Goal: Task Accomplishment & Management: Manage account settings

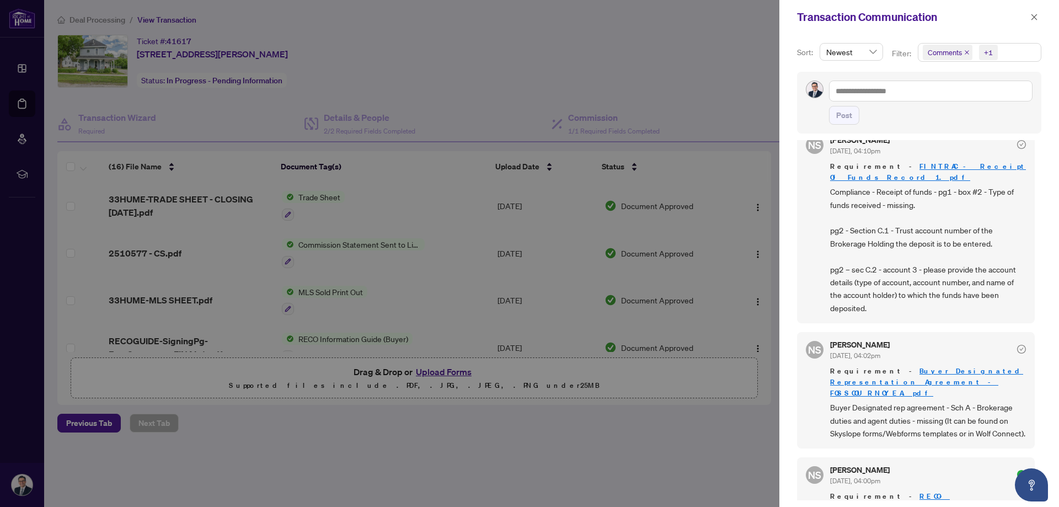
scroll to position [552, 0]
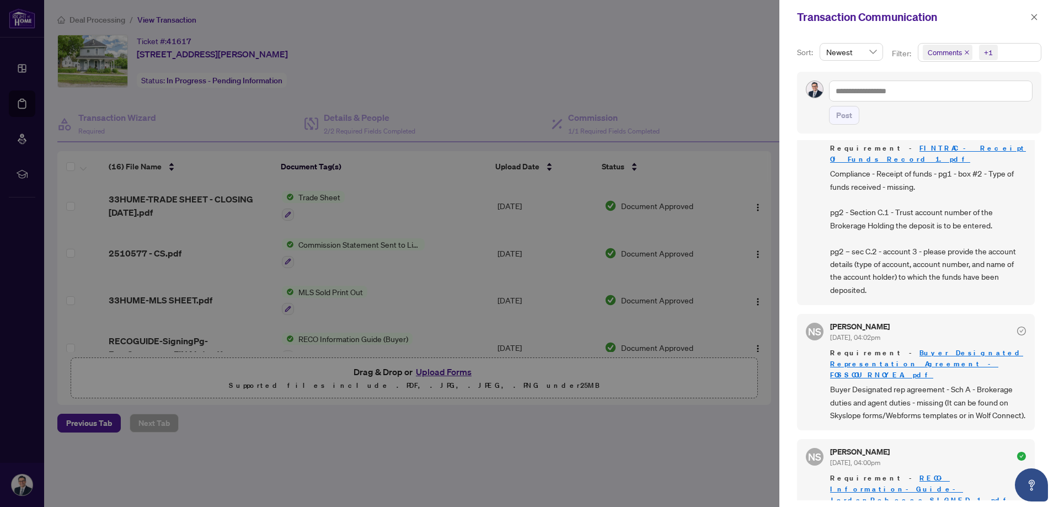
click at [279, 446] on div at bounding box center [529, 253] width 1059 height 507
click at [1035, 17] on icon "close" at bounding box center [1034, 17] width 6 height 6
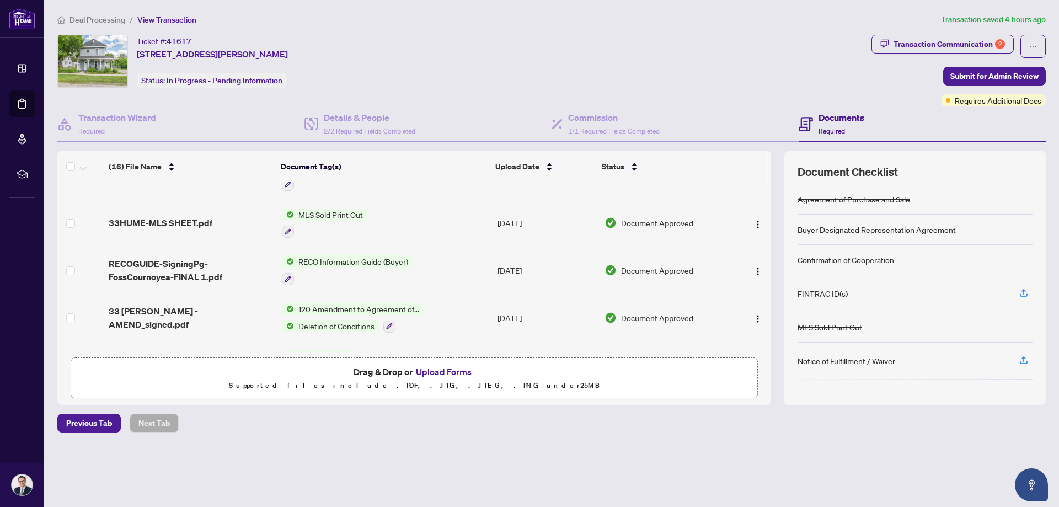
scroll to position [165, 0]
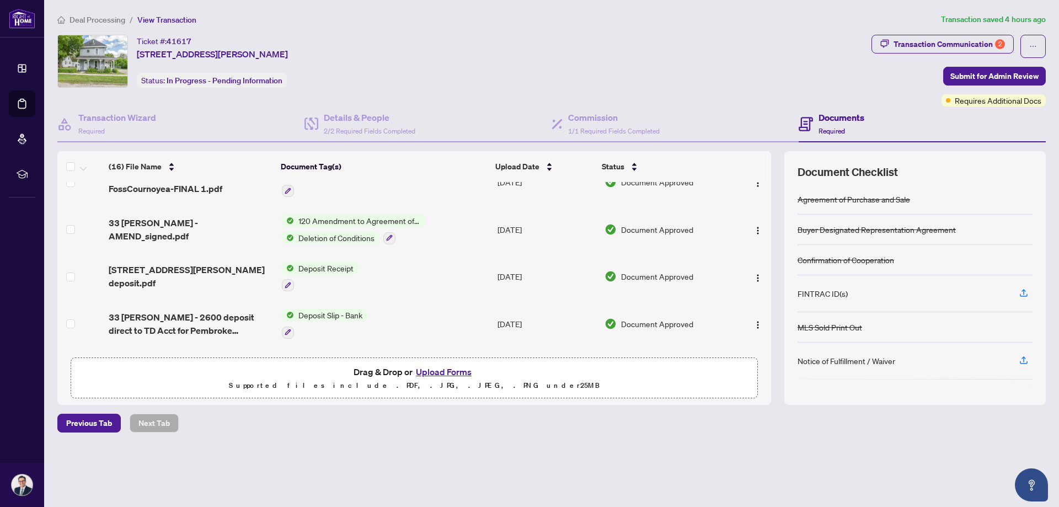
click at [331, 265] on span "Deposit Receipt" at bounding box center [326, 268] width 64 height 12
click at [330, 267] on span "Deposit Receipt" at bounding box center [326, 268] width 64 height 12
click at [329, 266] on span "Deposit Receipt" at bounding box center [326, 268] width 64 height 12
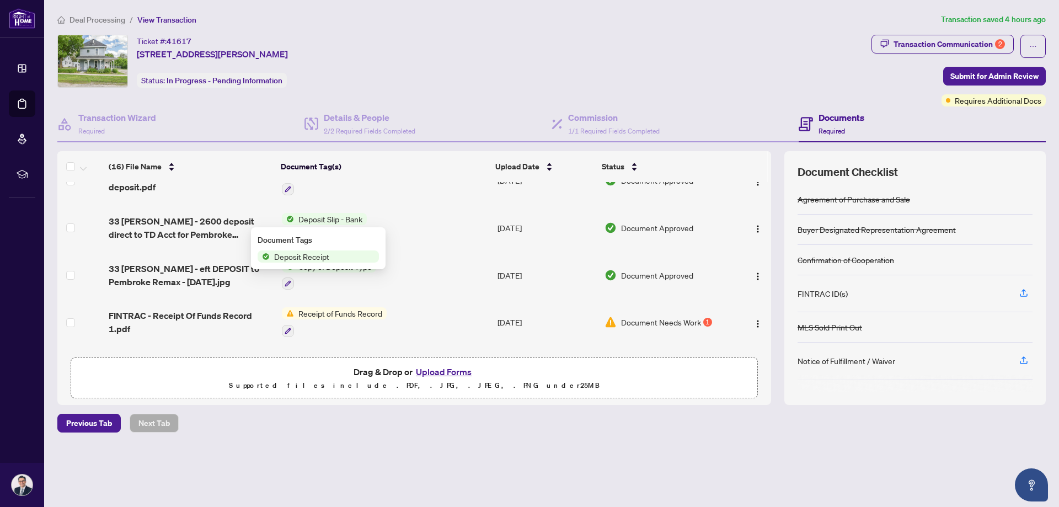
scroll to position [276, 0]
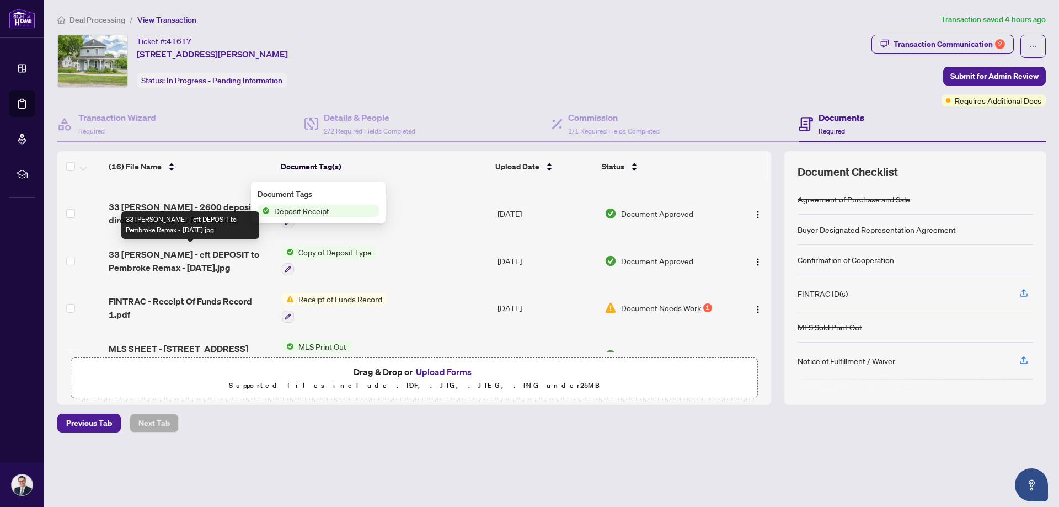
click at [216, 259] on span "33 [PERSON_NAME] - eft DEPOSIT to Pembroke Remax - [DATE].jpg" at bounding box center [191, 261] width 164 height 26
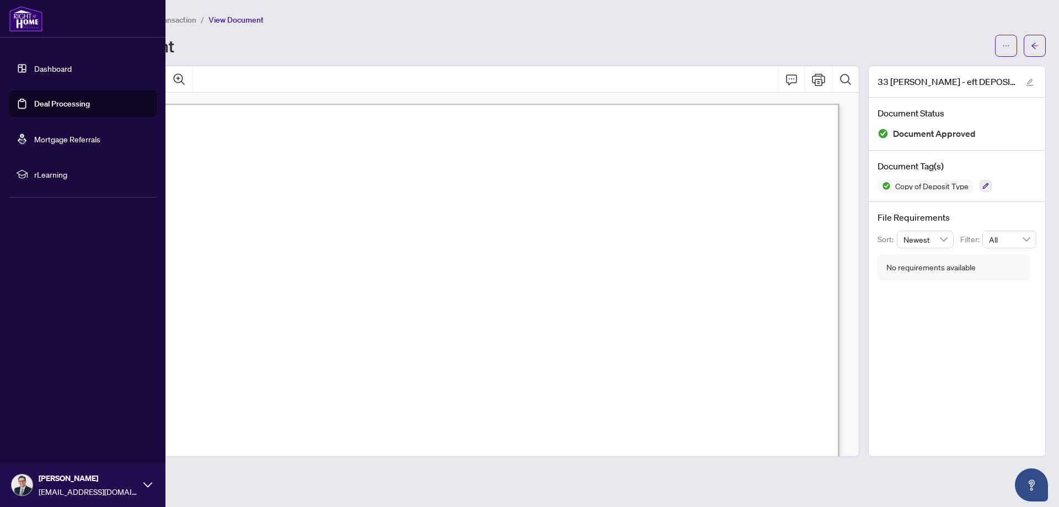
click at [45, 69] on link "Dashboard" at bounding box center [53, 68] width 38 height 10
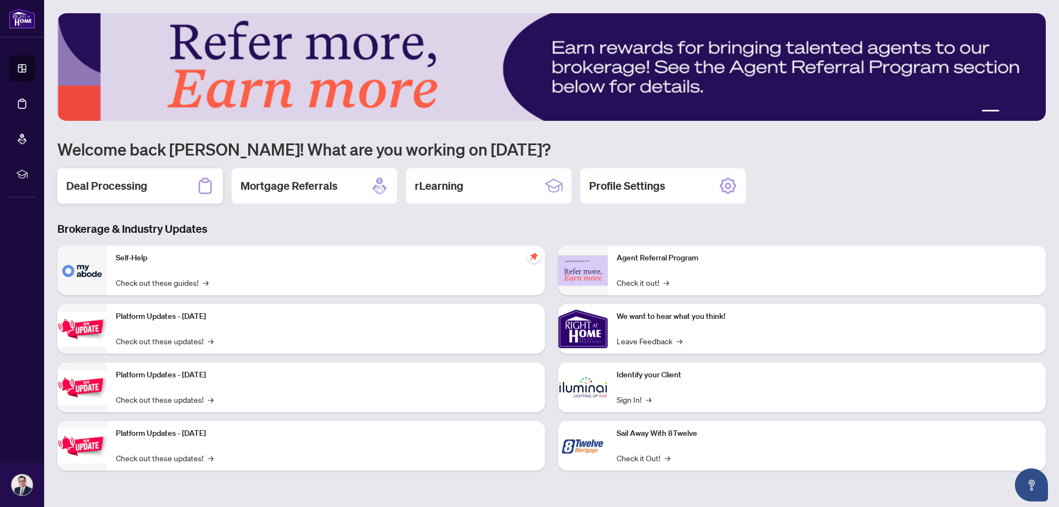
drag, startPoint x: 141, startPoint y: 185, endPoint x: 156, endPoint y: 187, distance: 15.6
click at [141, 185] on h2 "Deal Processing" at bounding box center [106, 185] width 81 height 15
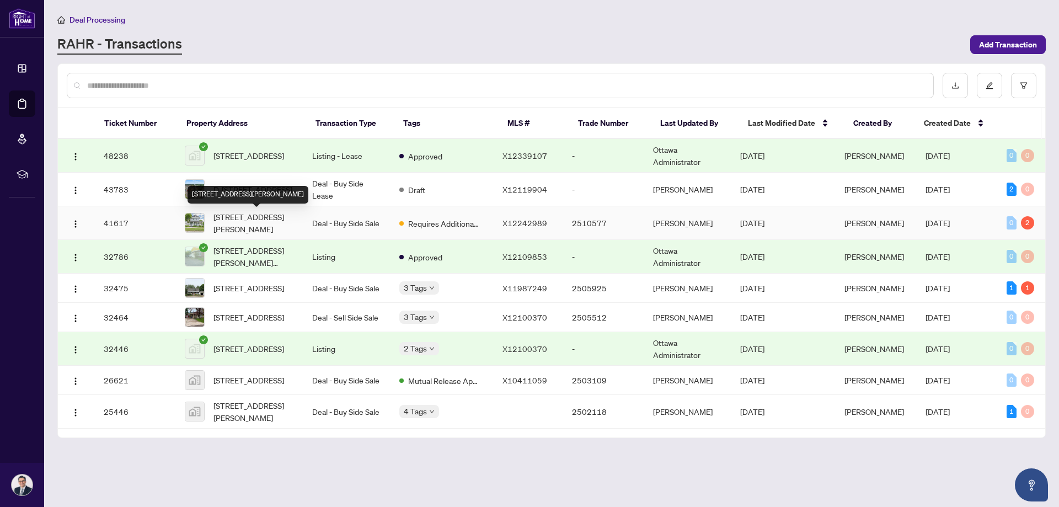
click at [260, 221] on span "[STREET_ADDRESS][PERSON_NAME]" at bounding box center [253, 223] width 81 height 24
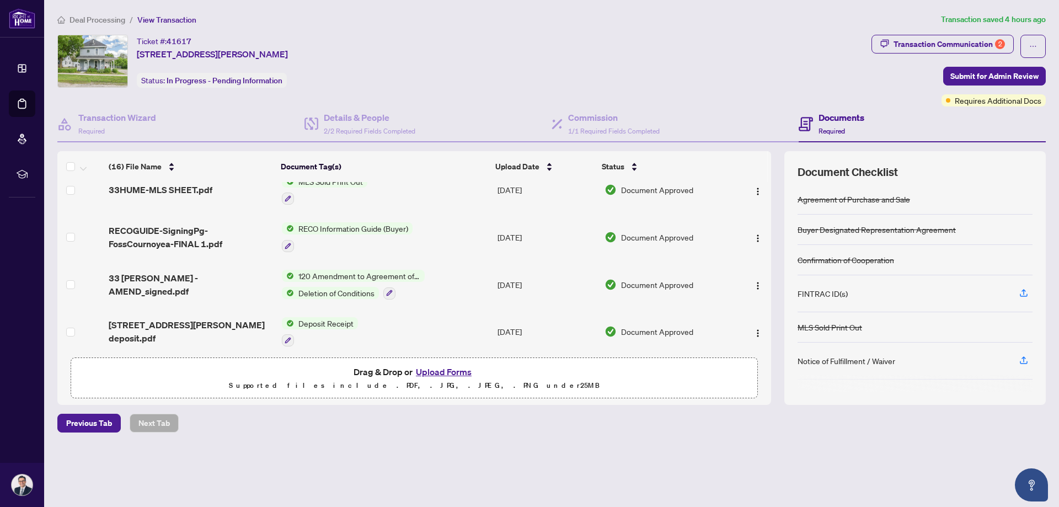
scroll to position [165, 0]
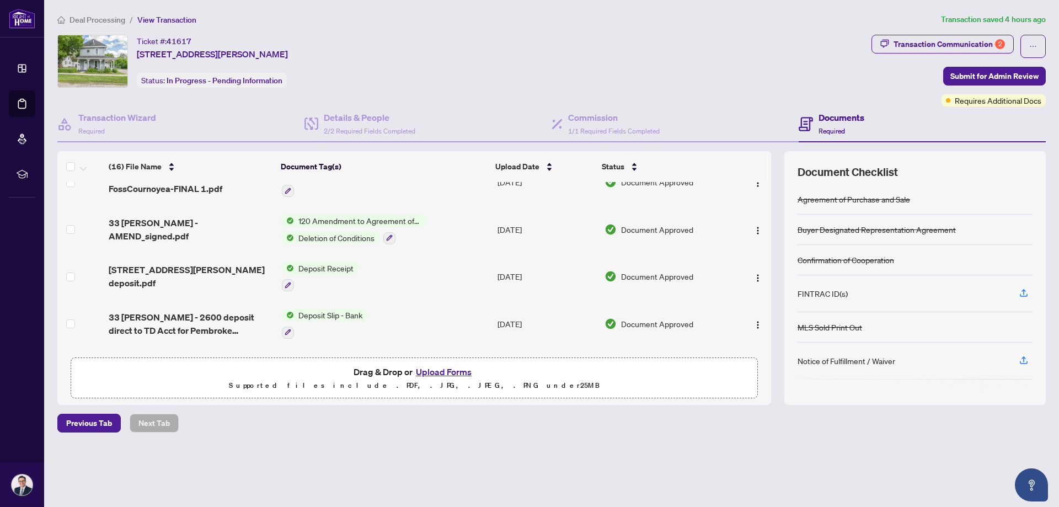
click at [314, 267] on span "Deposit Receipt" at bounding box center [326, 268] width 64 height 12
click at [180, 272] on span "[STREET_ADDRESS][PERSON_NAME] deposit.pdf" at bounding box center [191, 276] width 164 height 26
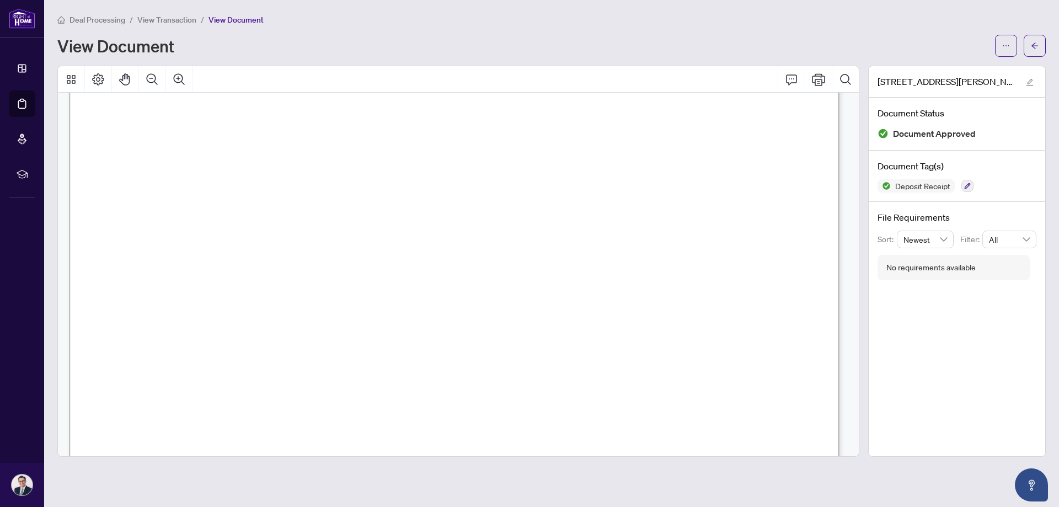
scroll to position [55, 0]
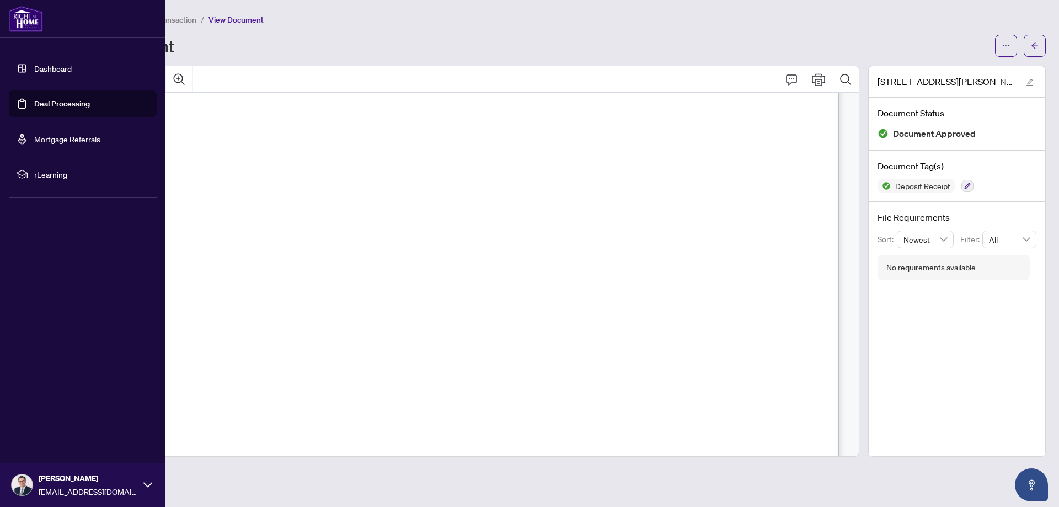
click at [44, 66] on link "Dashboard" at bounding box center [53, 68] width 38 height 10
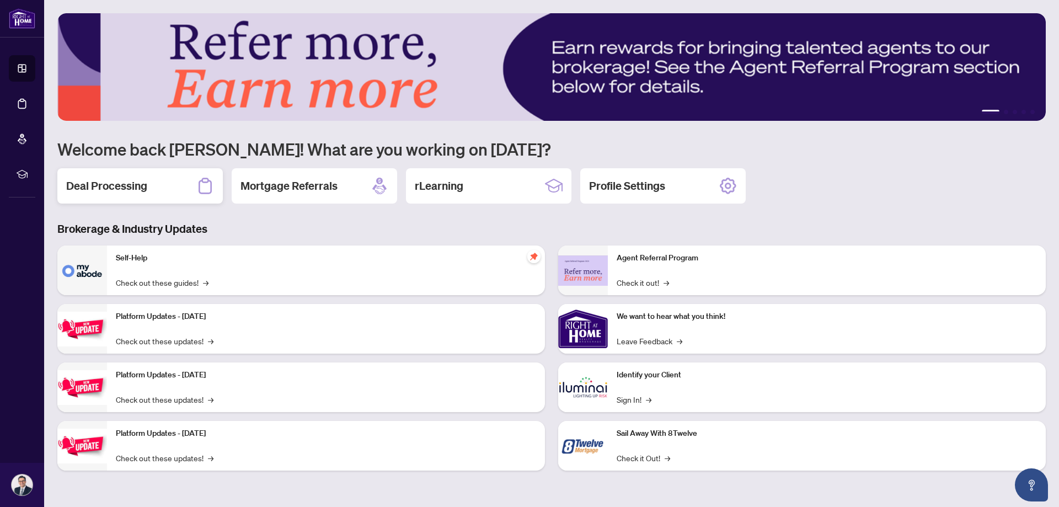
click at [165, 185] on div "Deal Processing" at bounding box center [139, 185] width 165 height 35
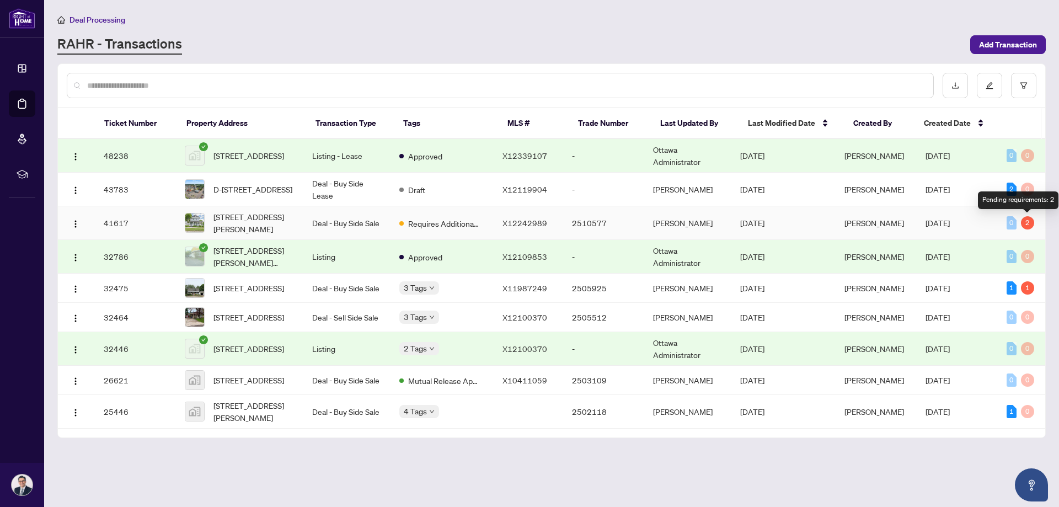
click at [1030, 224] on div "2" at bounding box center [1027, 222] width 13 height 13
click at [1029, 223] on div "2" at bounding box center [1027, 222] width 13 height 13
click at [333, 222] on td "Deal - Buy Side Sale" at bounding box center [346, 223] width 87 height 34
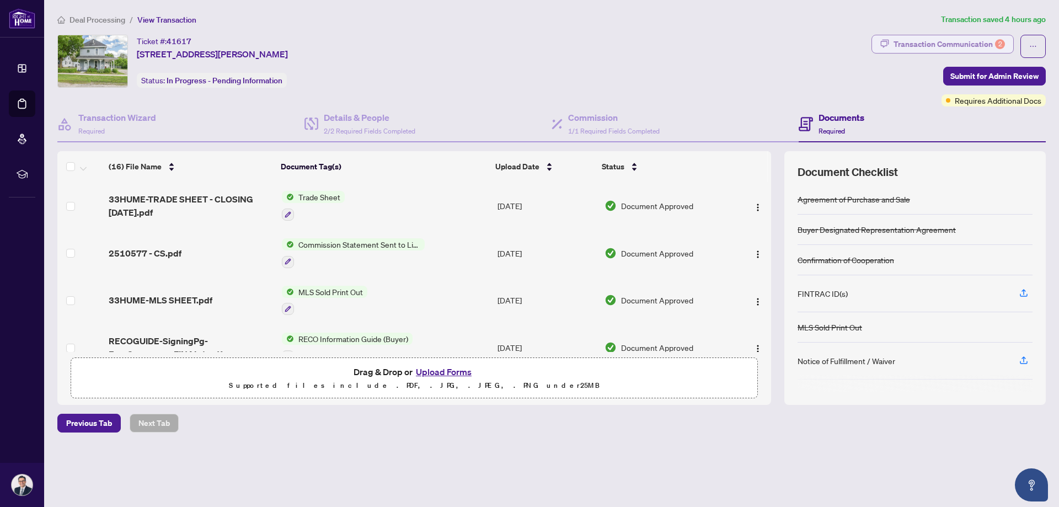
click at [967, 43] on div "Transaction Communication 2" at bounding box center [948, 44] width 111 height 18
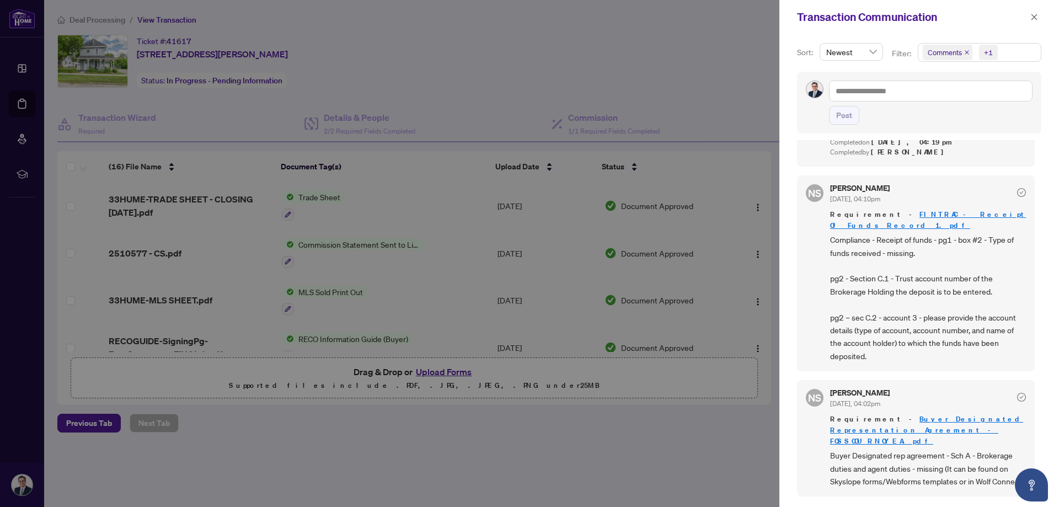
scroll to position [496, 0]
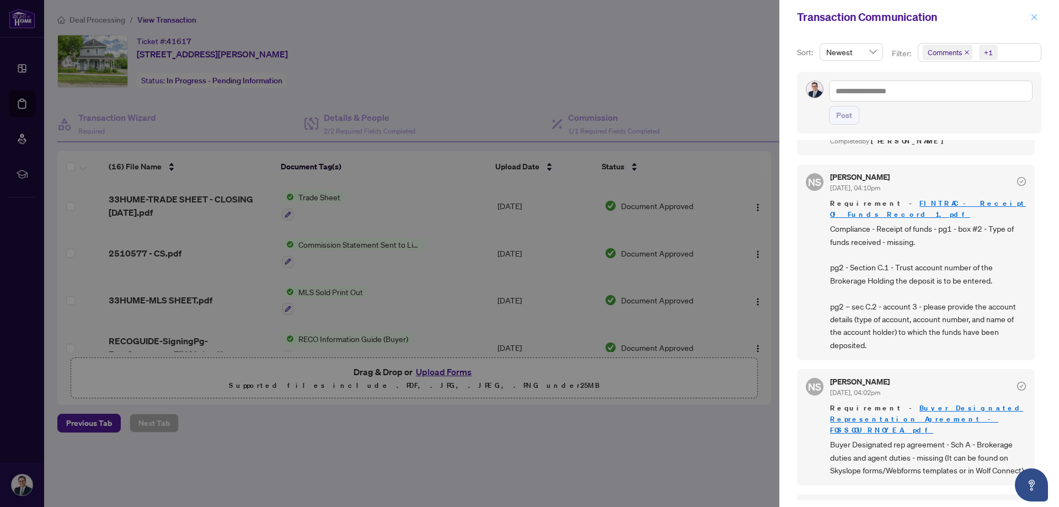
click at [1031, 15] on icon "close" at bounding box center [1034, 17] width 8 height 8
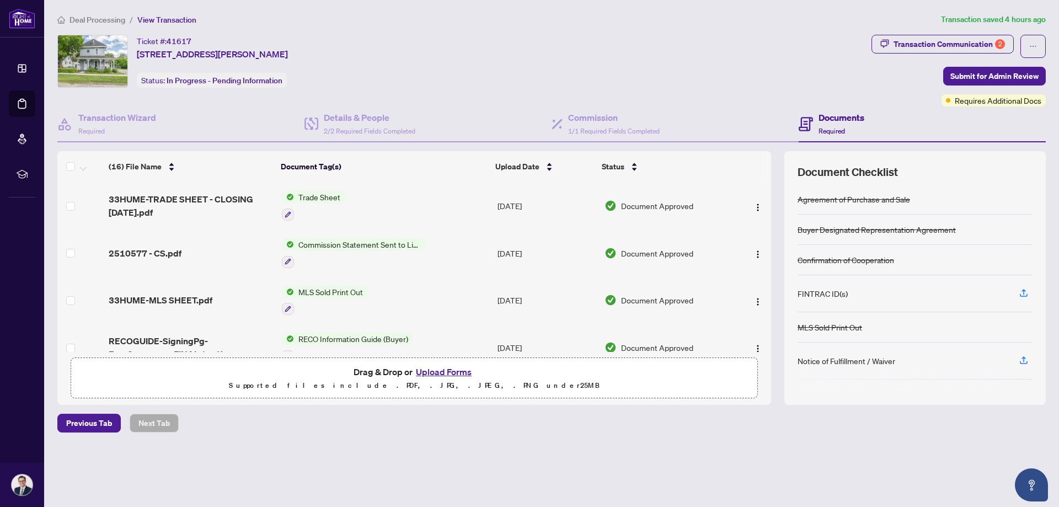
click at [437, 372] on button "Upload Forms" at bounding box center [444, 372] width 62 height 14
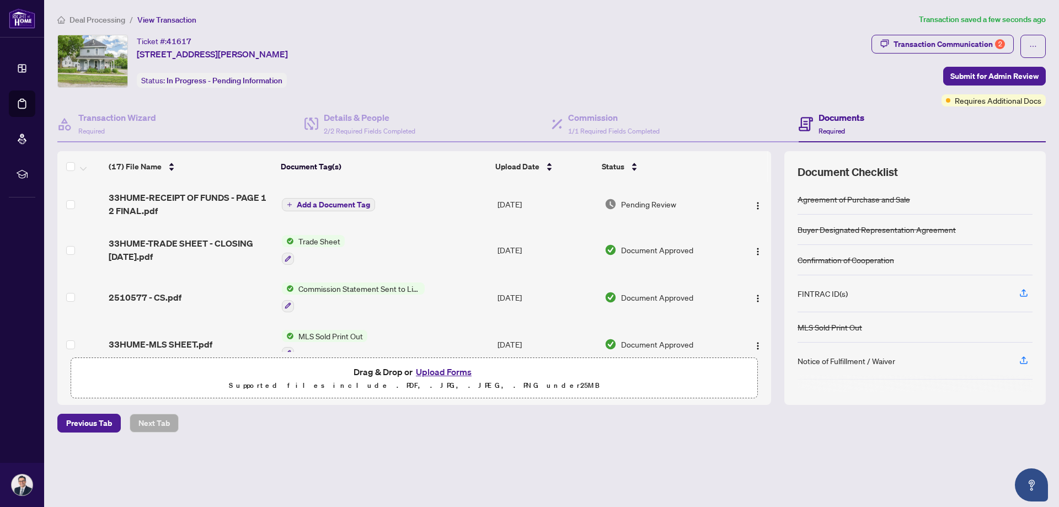
click at [308, 205] on span "Add a Document Tag" at bounding box center [333, 205] width 73 height 8
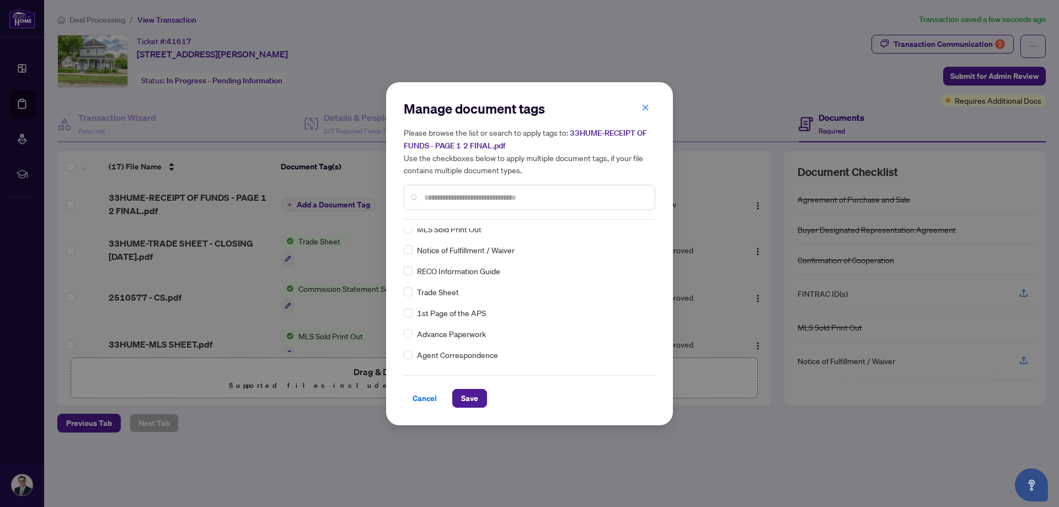
scroll to position [0, 0]
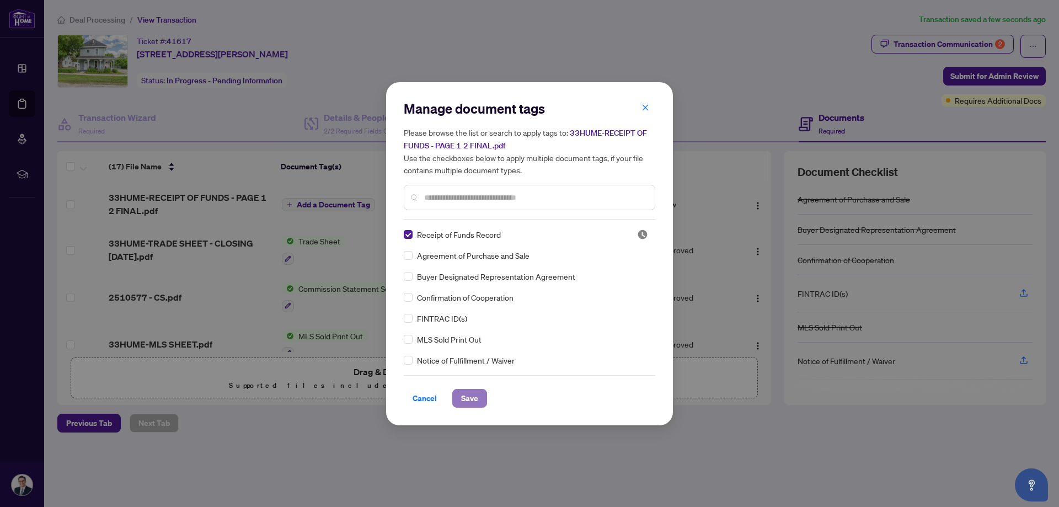
click at [479, 400] on button "Save" at bounding box center [469, 398] width 35 height 19
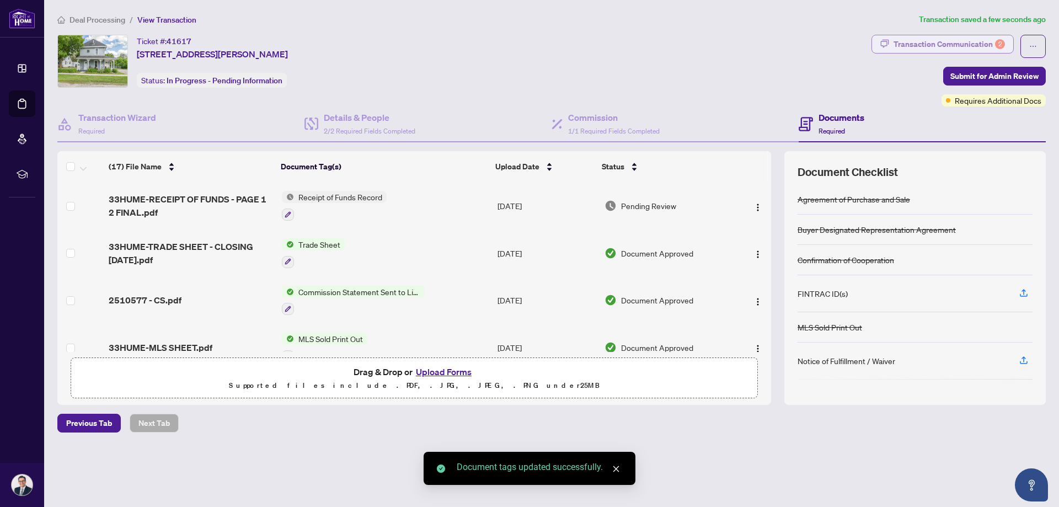
click at [989, 41] on div "Transaction Communication 2" at bounding box center [948, 44] width 111 height 18
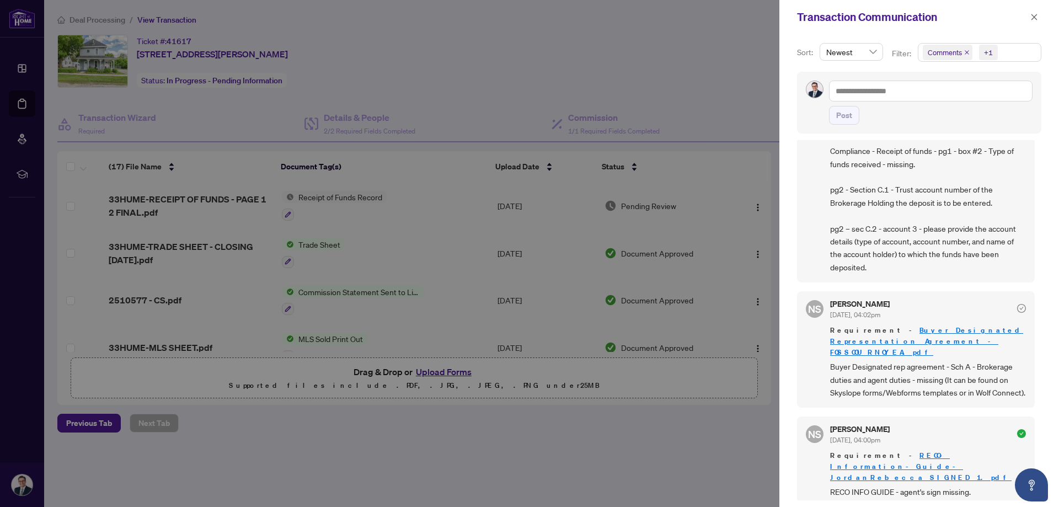
scroll to position [586, 0]
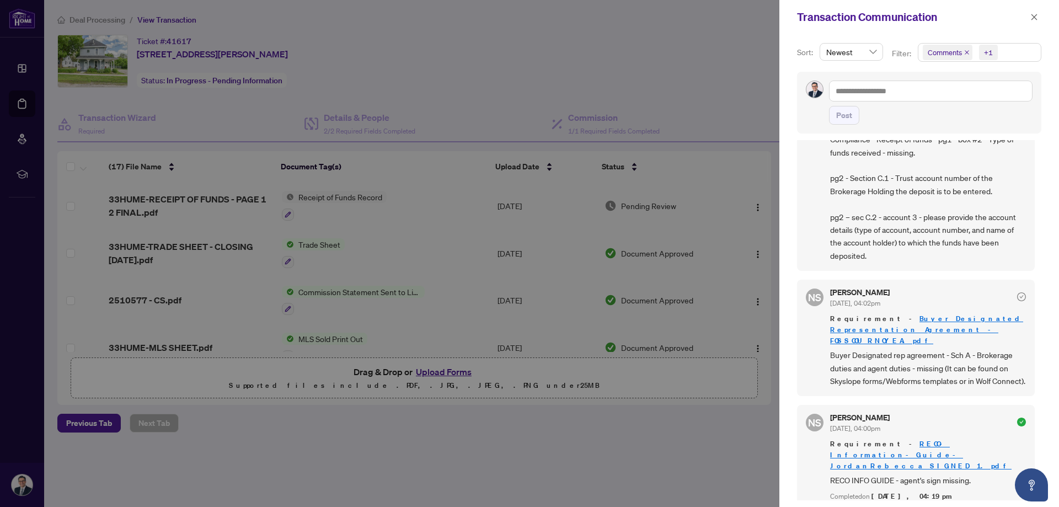
click at [1034, 17] on icon "close" at bounding box center [1034, 17] width 6 height 6
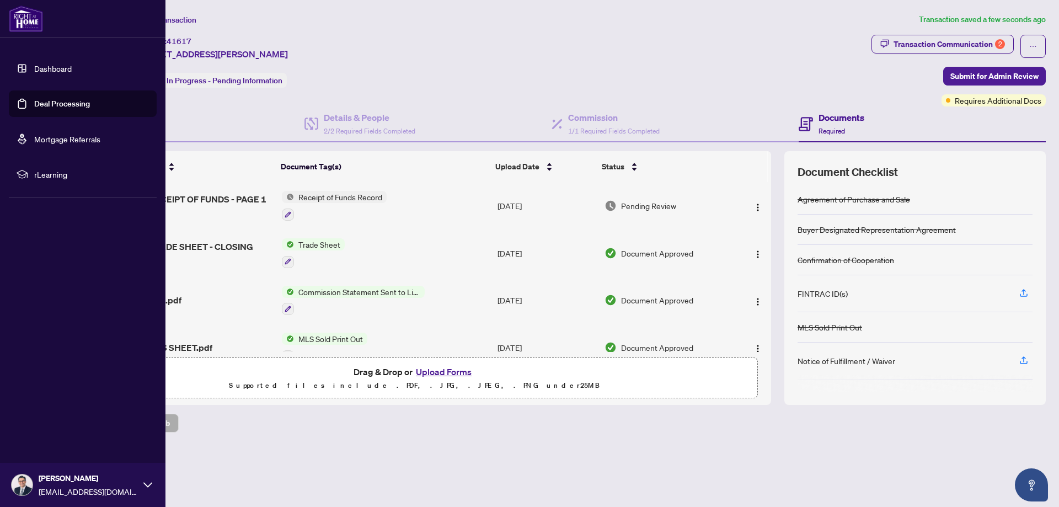
click at [61, 67] on link "Dashboard" at bounding box center [53, 68] width 38 height 10
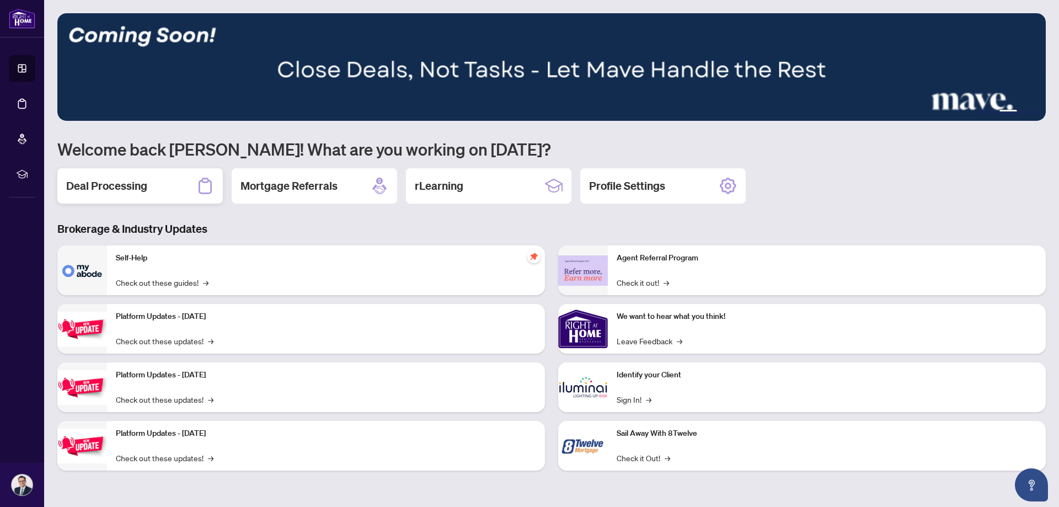
click at [113, 186] on h2 "Deal Processing" at bounding box center [106, 185] width 81 height 15
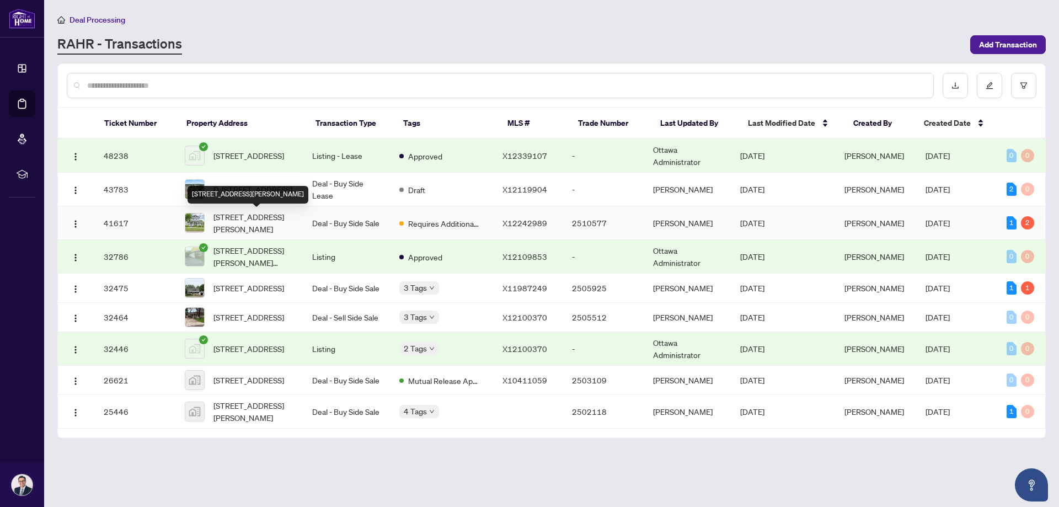
click at [249, 219] on span "[STREET_ADDRESS][PERSON_NAME]" at bounding box center [253, 223] width 81 height 24
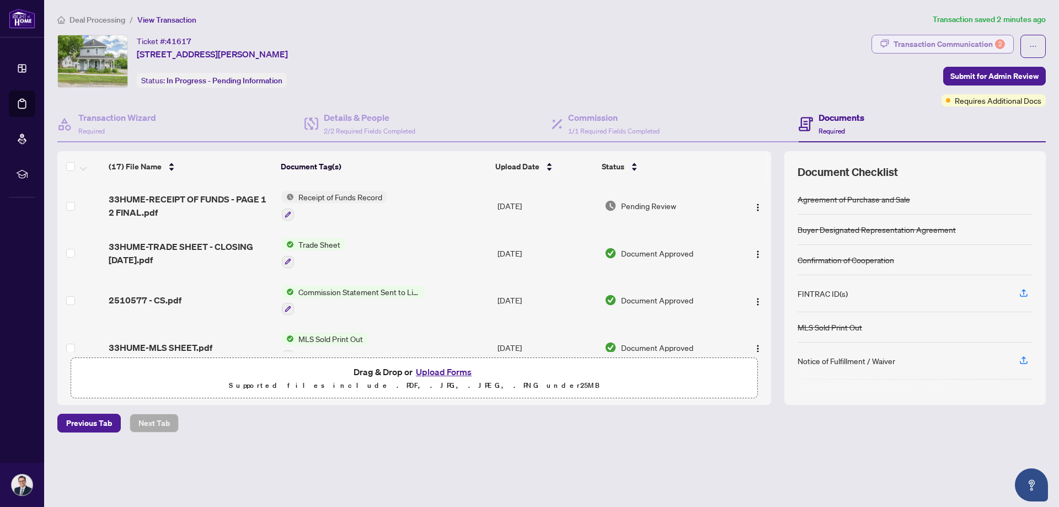
click at [989, 45] on div "Transaction Communication 2" at bounding box center [948, 44] width 111 height 18
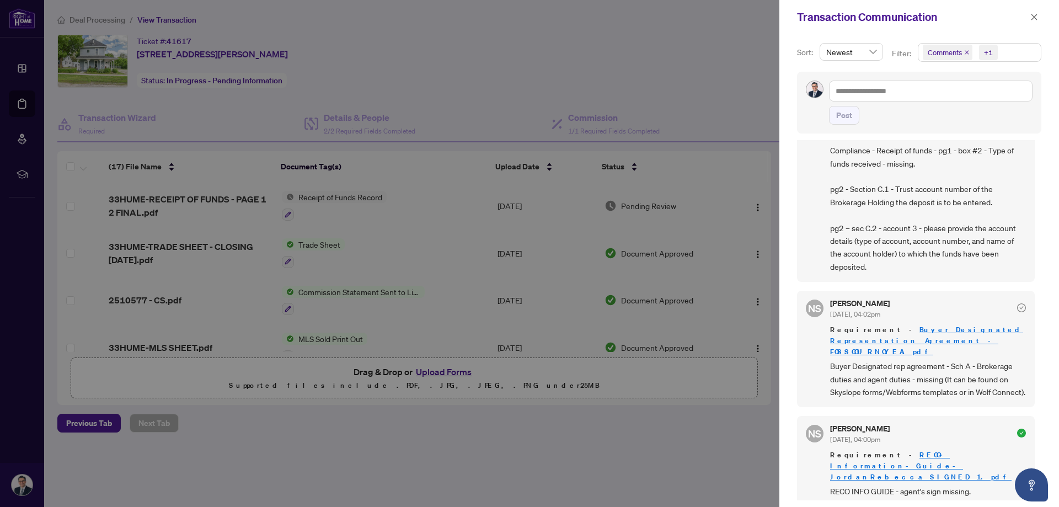
scroll to position [586, 0]
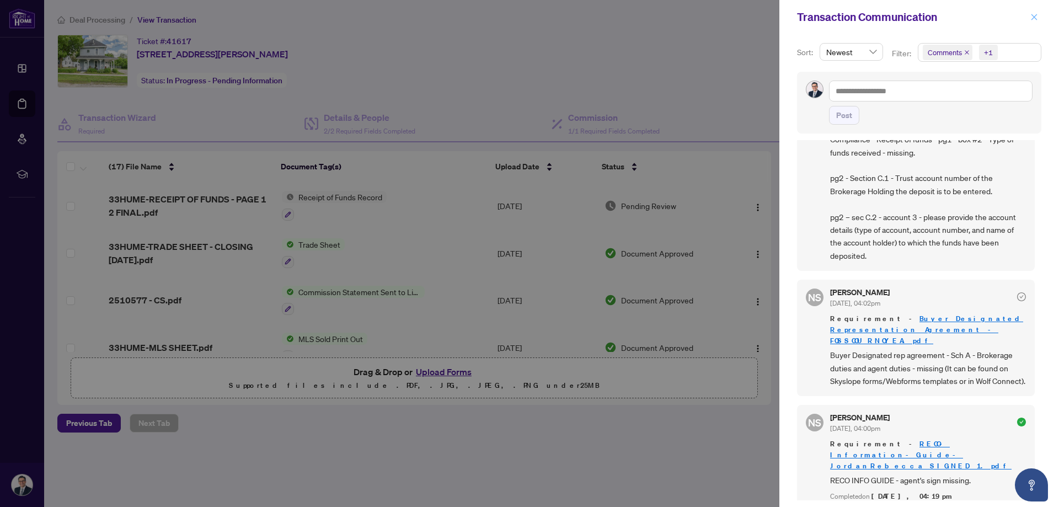
click at [1034, 18] on icon "close" at bounding box center [1034, 17] width 6 height 6
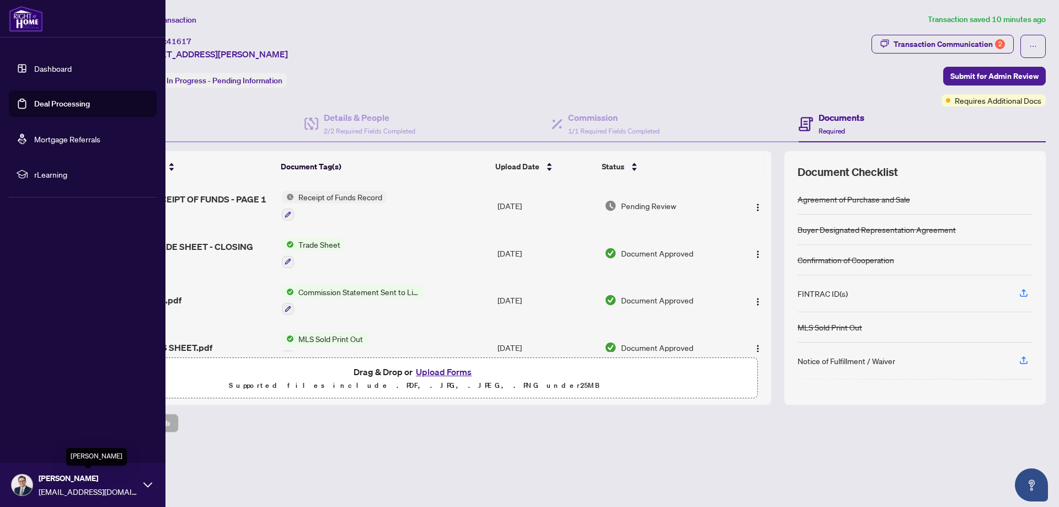
click at [88, 479] on span "[PERSON_NAME]" at bounding box center [88, 478] width 99 height 12
click at [42, 416] on span "Logout" at bounding box center [44, 419] width 25 height 18
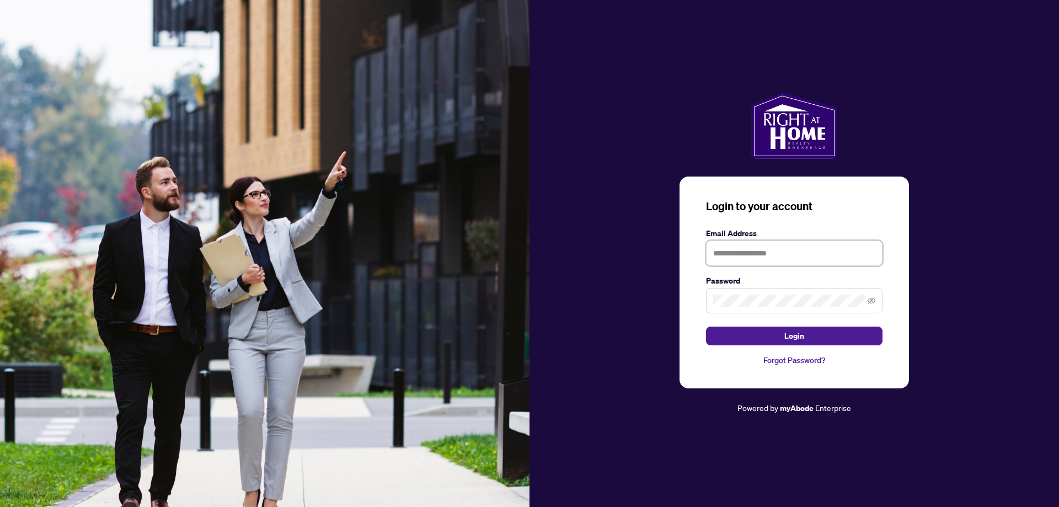
type input "**********"
